Goal: Information Seeking & Learning: Learn about a topic

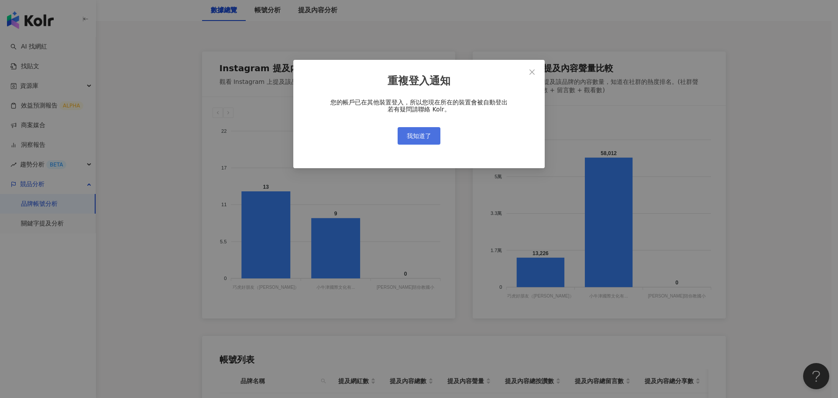
click at [421, 135] on span "我知道了" at bounding box center [419, 135] width 24 height 7
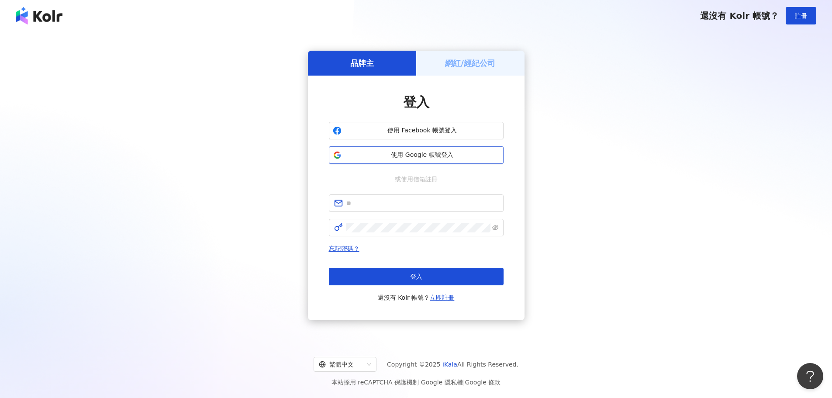
click at [394, 158] on span "使用 Google 帳號登入" at bounding box center [422, 155] width 155 height 9
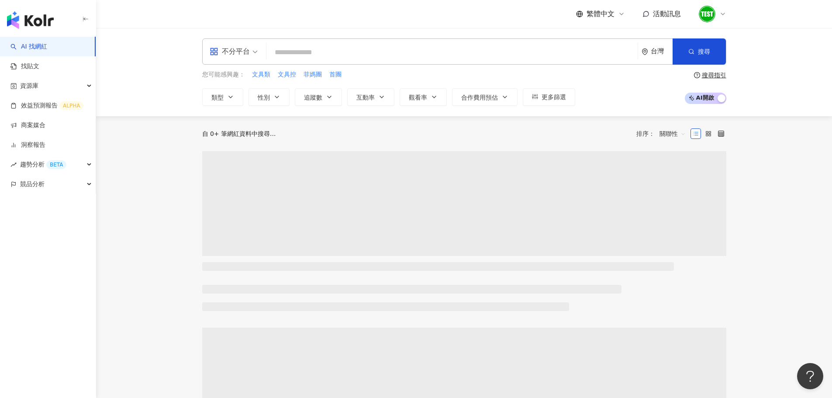
drag, startPoint x: 154, startPoint y: 147, endPoint x: 146, endPoint y: 147, distance: 7.4
click at [154, 147] on main "不分平台 台灣 搜尋 您可能感興趣： 文具類 文具控 菲媽團 首團 類型 性別 追蹤數 互動率 觀看率 合作費用預估 更多篩選 搜尋指引 AI 開啟 AI 關…" at bounding box center [464, 389] width 736 height 722
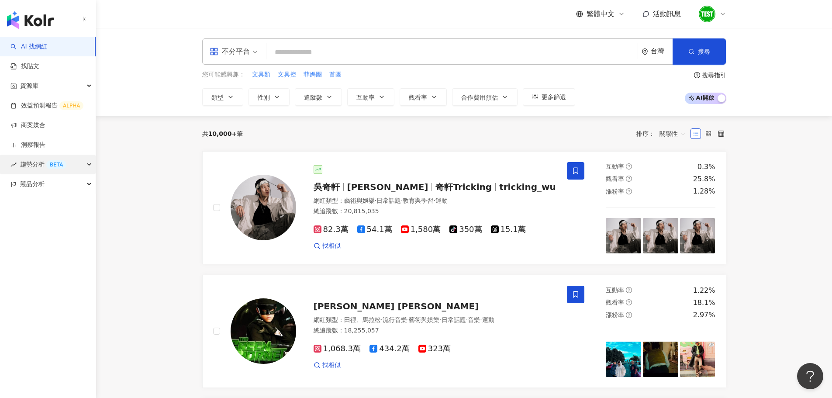
click at [86, 162] on div "趨勢分析 BETA" at bounding box center [48, 165] width 96 height 20
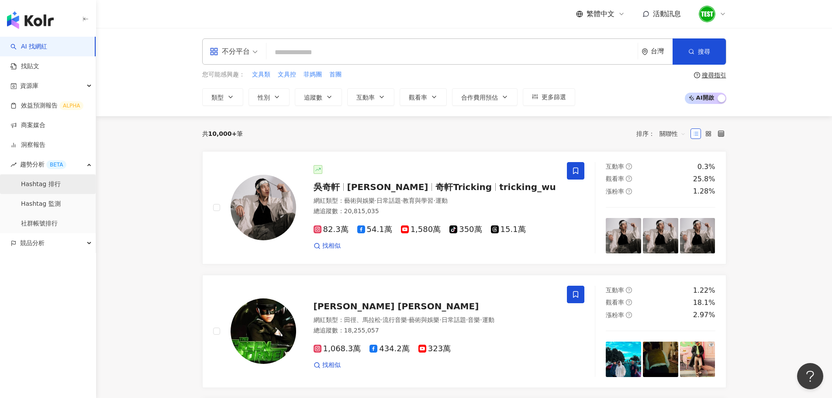
click at [45, 180] on link "Hashtag 排行" at bounding box center [41, 184] width 40 height 9
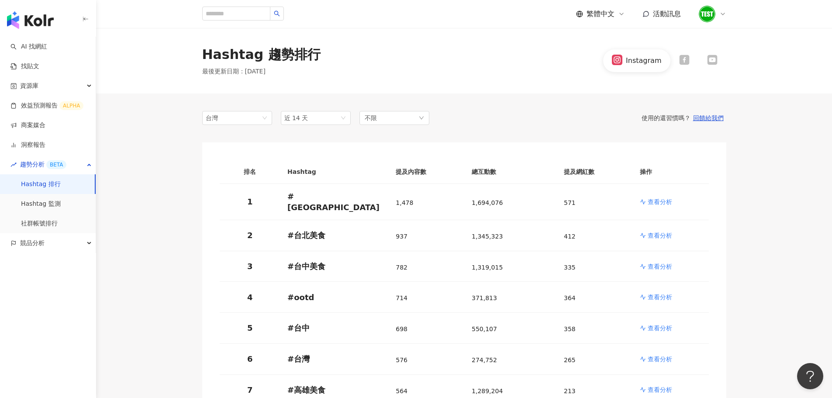
click at [684, 60] on icon at bounding box center [684, 60] width 10 height 10
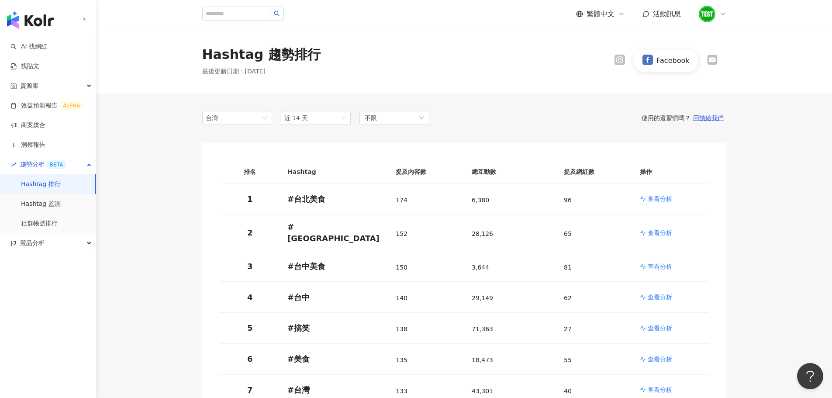
click at [707, 58] on icon at bounding box center [712, 60] width 10 height 10
